Goal: Task Accomplishment & Management: Complete application form

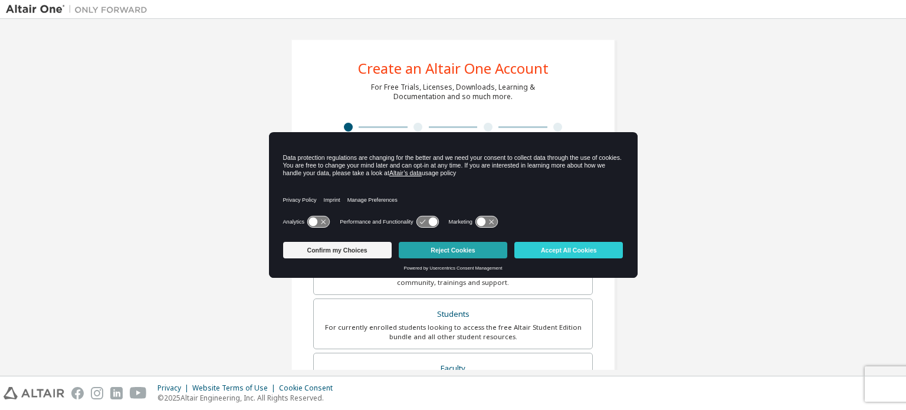
click at [445, 242] on button "Reject Cookies" at bounding box center [453, 250] width 109 height 17
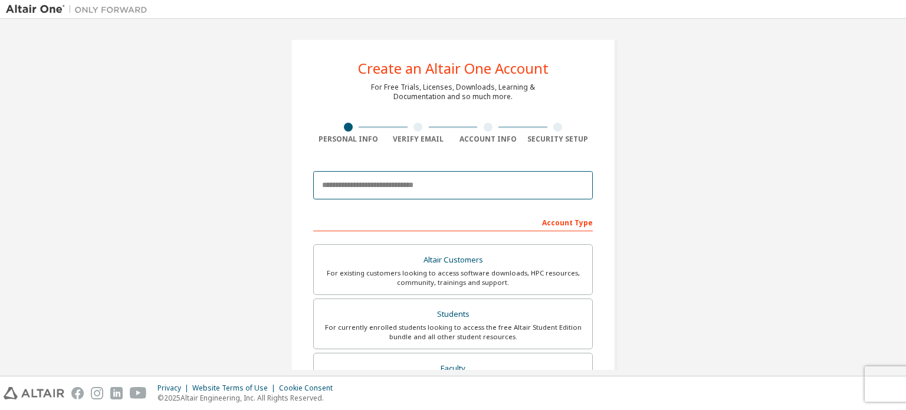
click at [409, 191] on input "email" at bounding box center [453, 185] width 280 height 28
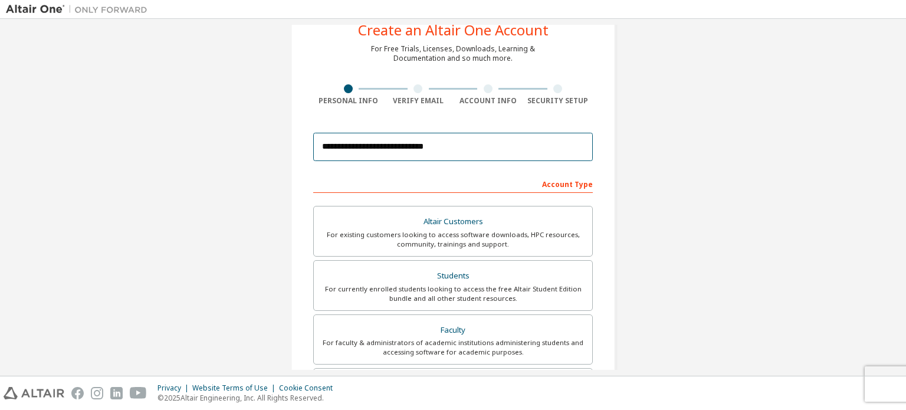
scroll to position [59, 0]
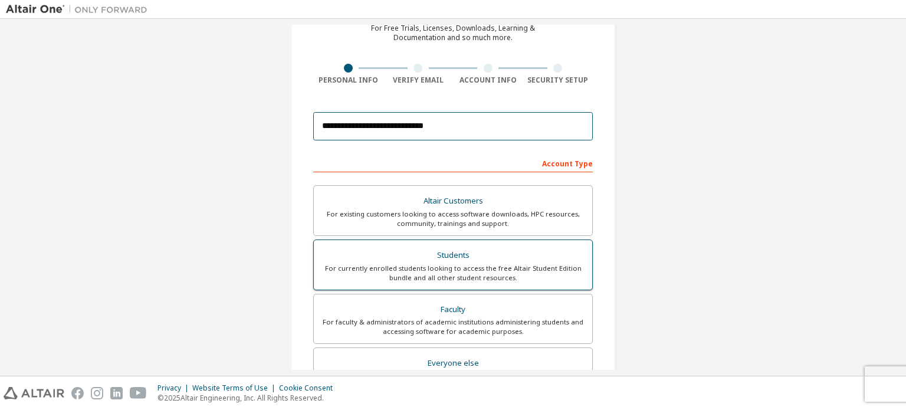
type input "**********"
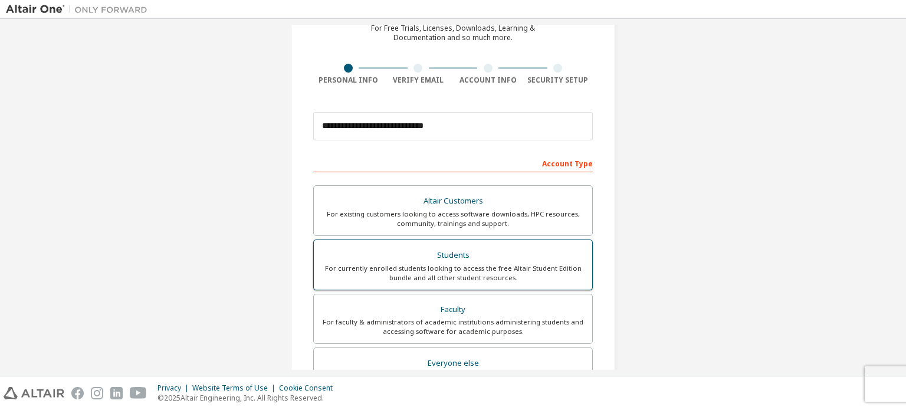
click at [421, 265] on div "For currently enrolled students looking to access the free Altair Student Editi…" at bounding box center [453, 273] width 264 height 19
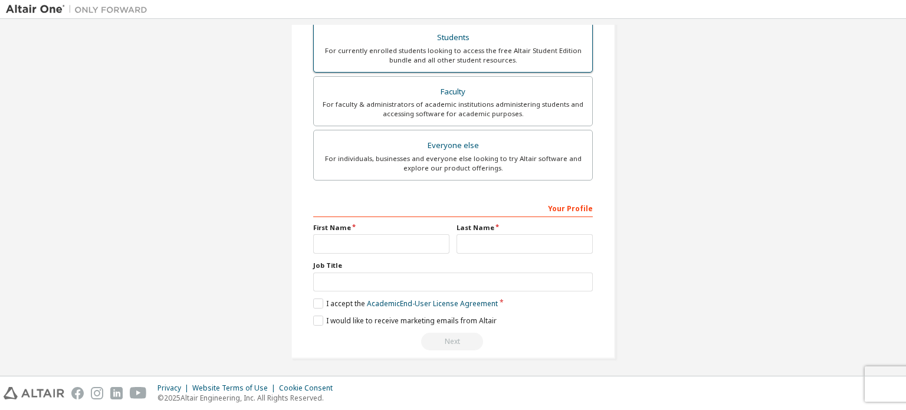
scroll to position [218, 0]
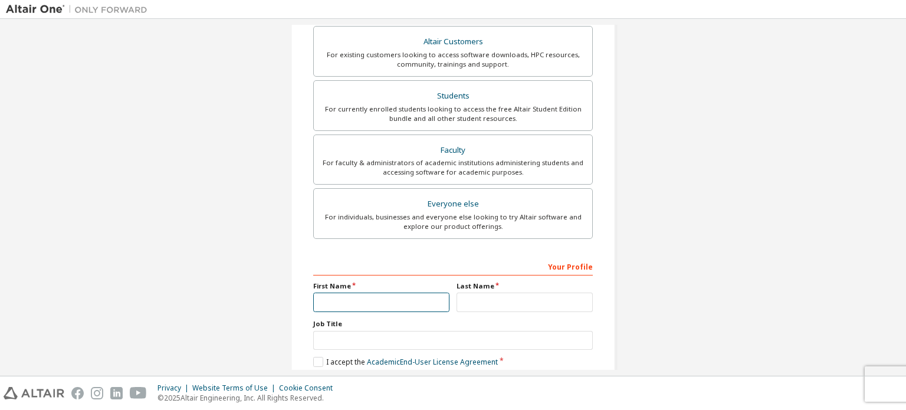
click at [414, 306] on input "text" at bounding box center [381, 302] width 136 height 19
type input "******"
type input "********"
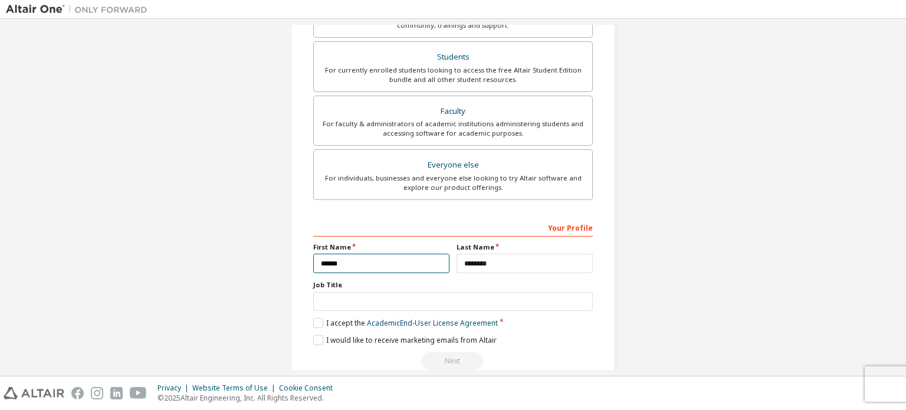
scroll to position [277, 0]
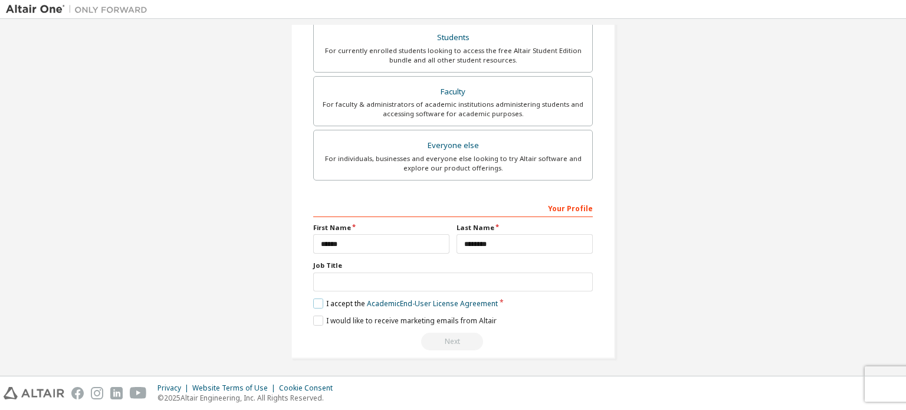
click at [319, 302] on label "I accept the Academic End-User License Agreement" at bounding box center [405, 304] width 185 height 10
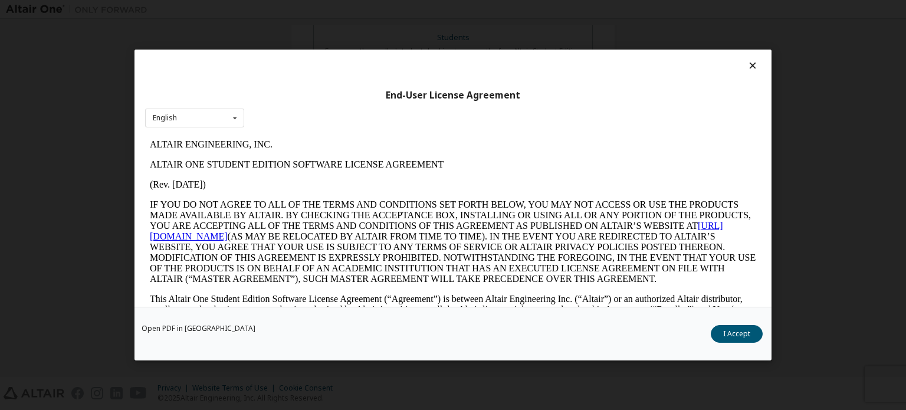
scroll to position [0, 0]
click at [732, 332] on button "I Accept" at bounding box center [737, 334] width 52 height 18
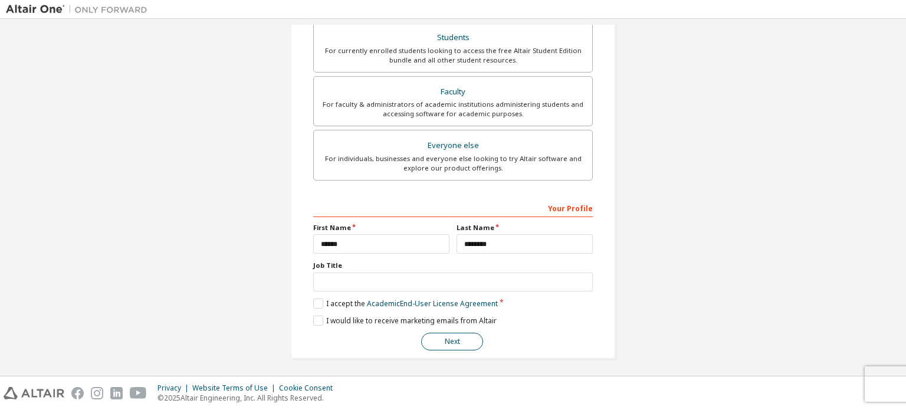
click at [444, 340] on button "Next" at bounding box center [452, 342] width 62 height 18
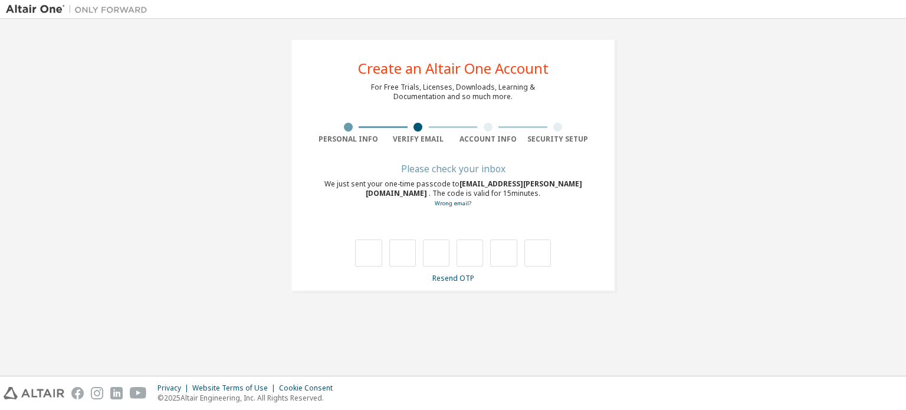
type input "*"
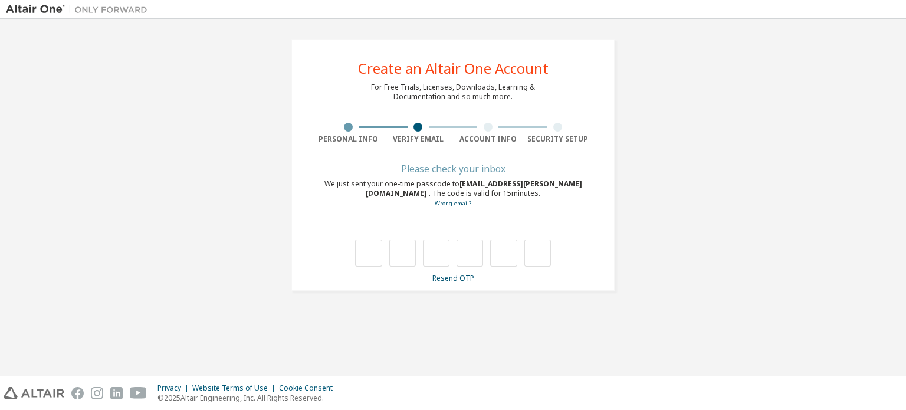
type input "*"
